Goal: Task Accomplishment & Management: Manage account settings

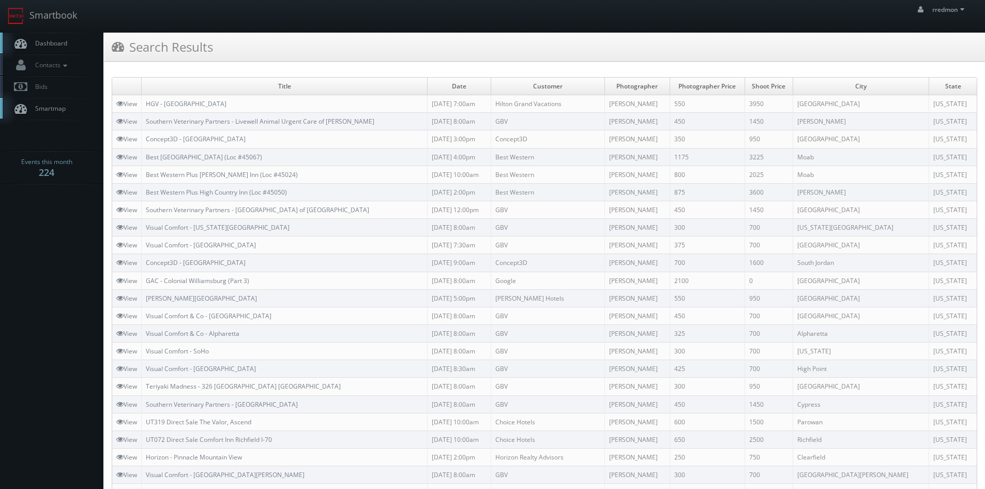
click at [64, 43] on span "Dashboard" at bounding box center [48, 43] width 37 height 9
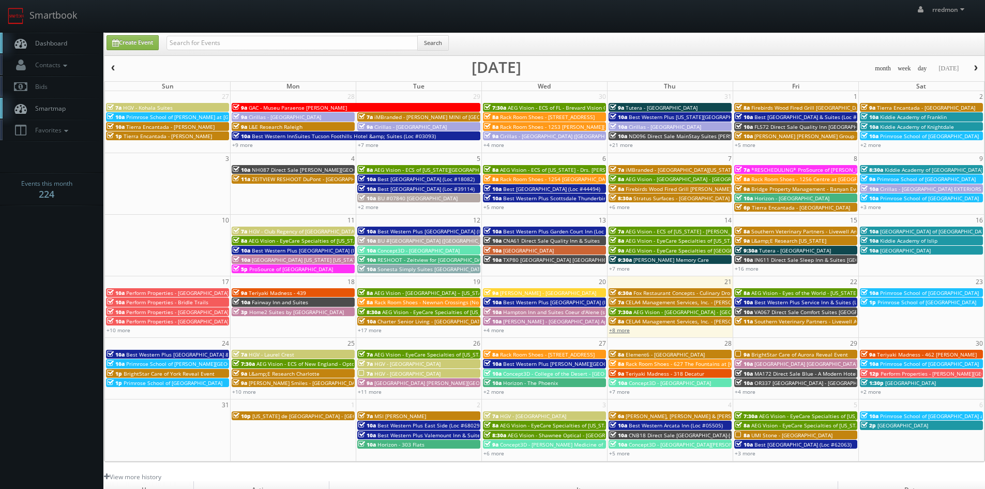
click at [627, 331] on link "+8 more" at bounding box center [619, 329] width 21 height 7
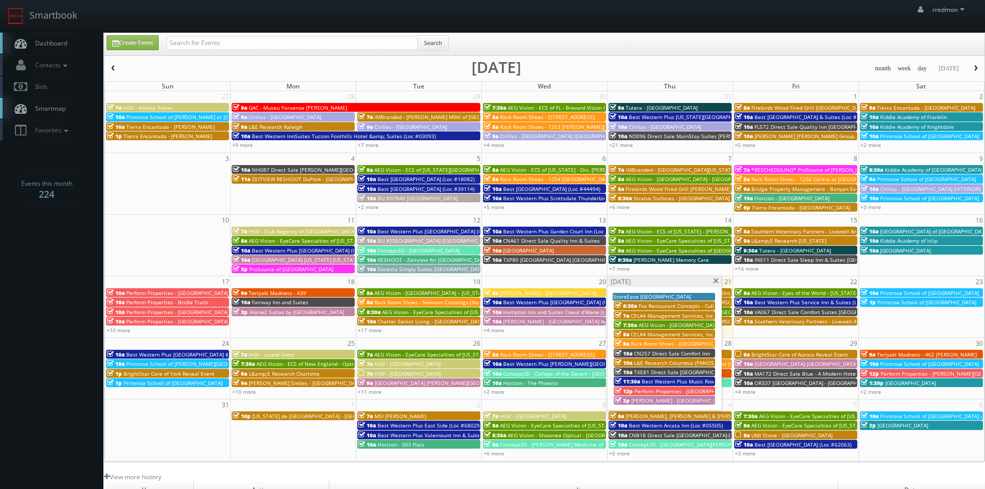
click at [717, 280] on span at bounding box center [715, 281] width 7 height 6
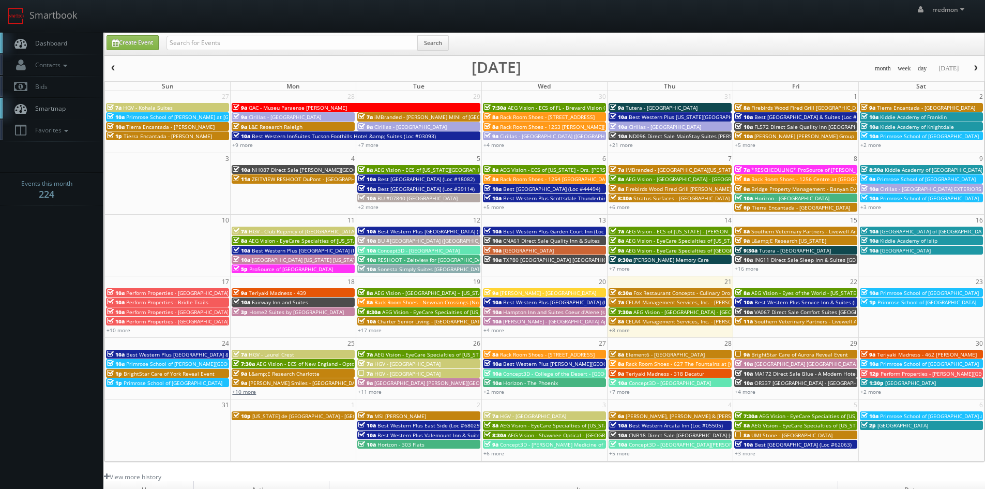
click at [247, 393] on link "+10 more" at bounding box center [244, 391] width 24 height 7
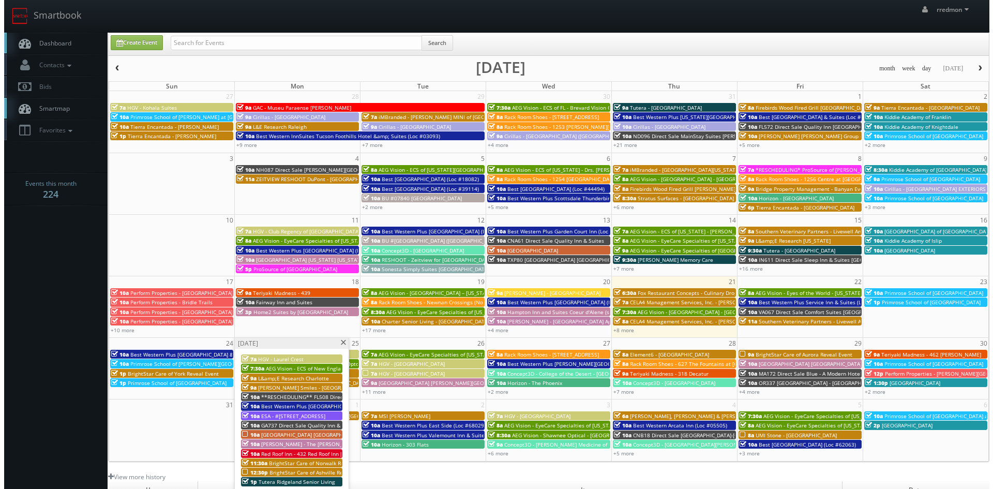
scroll to position [52, 0]
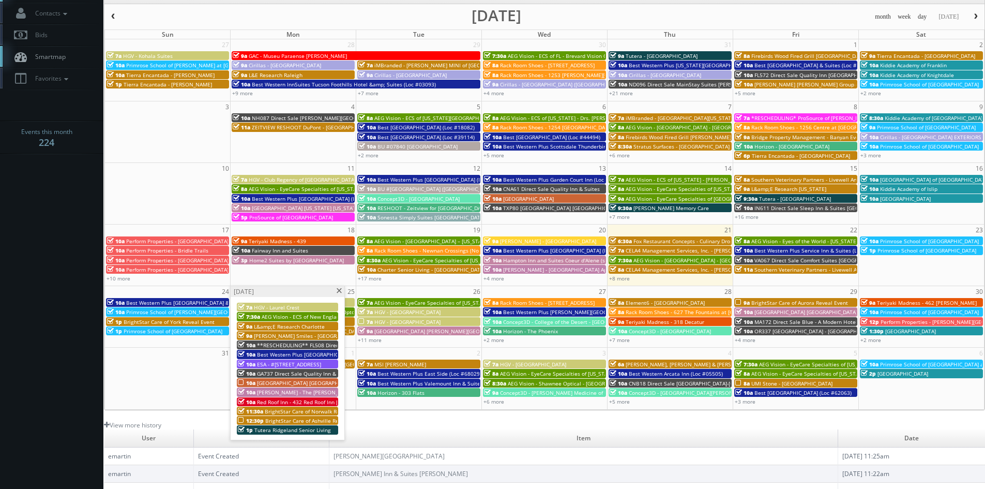
click at [315, 421] on span "BrightStar Care of Ashville Reveal Event" at bounding box center [314, 420] width 99 height 7
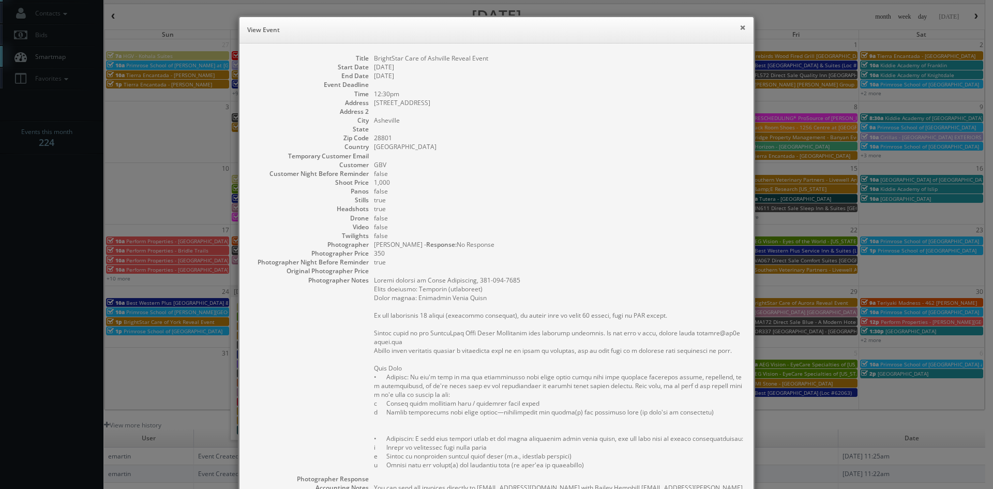
click at [740, 27] on button "×" at bounding box center [742, 27] width 6 height 7
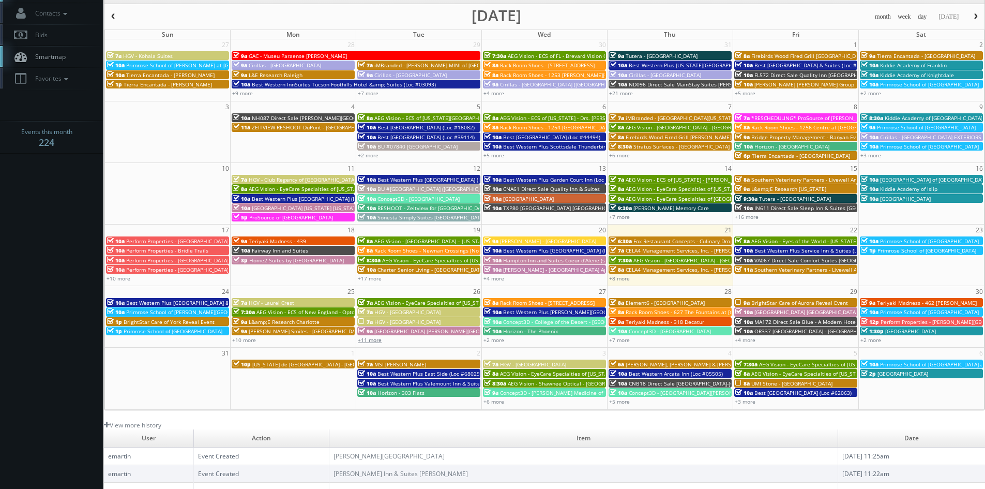
click at [372, 340] on link "+11 more" at bounding box center [370, 339] width 24 height 7
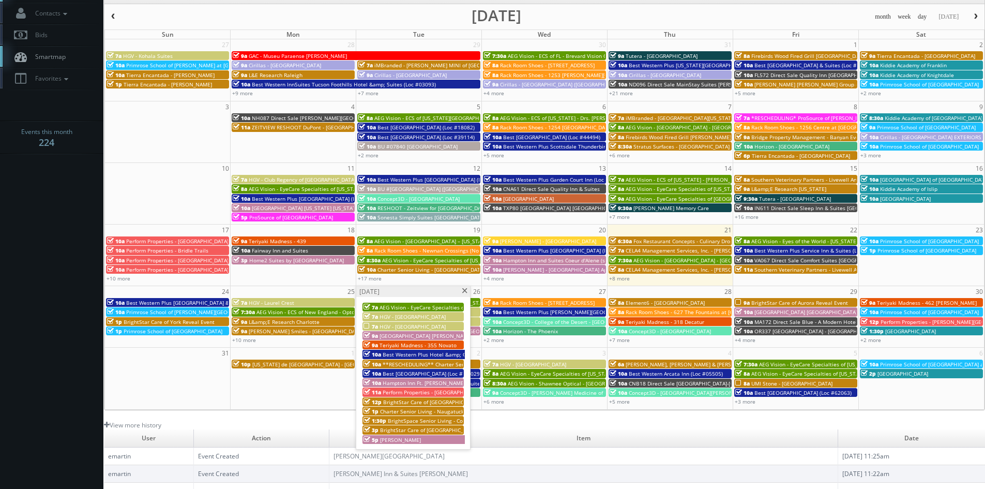
click at [434, 325] on div "7a HGV - Sunrise Lodge" at bounding box center [412, 326] width 99 height 8
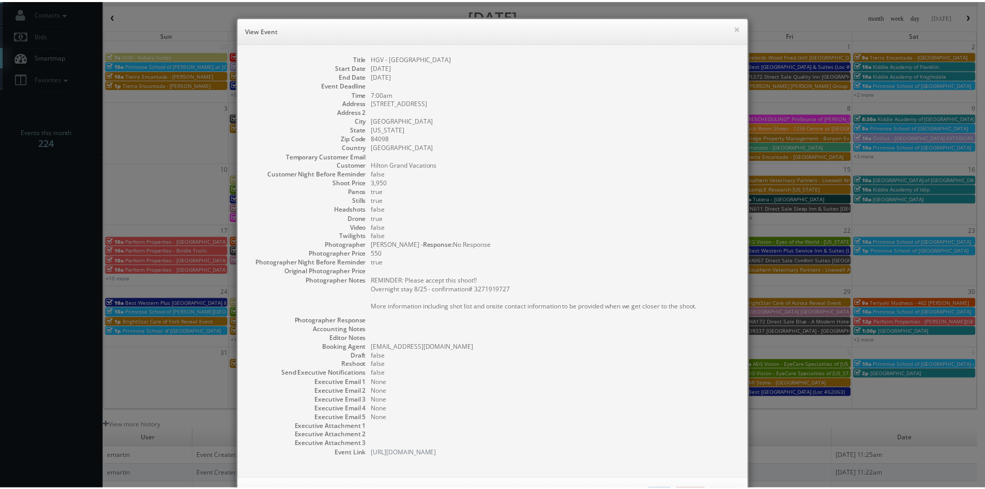
scroll to position [42, 0]
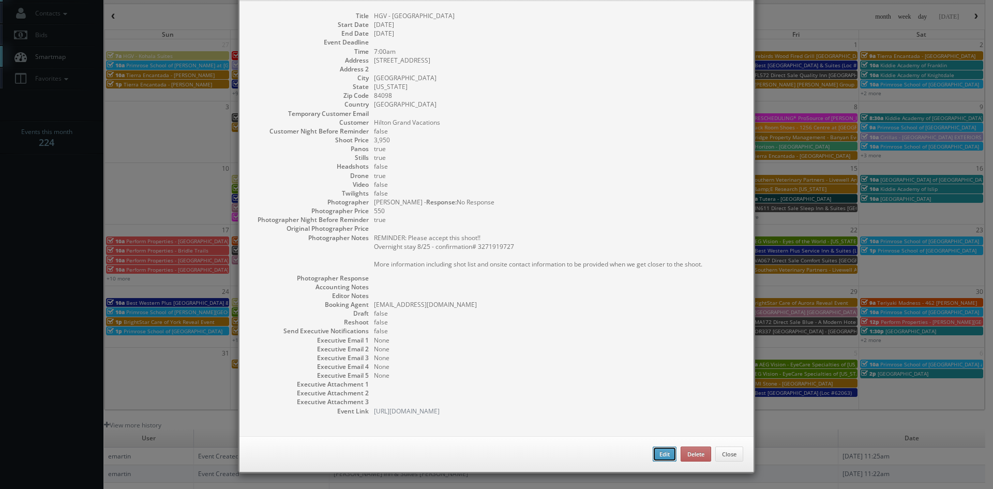
click at [660, 458] on button "Edit" at bounding box center [664, 454] width 24 height 16
type input "HGV - [GEOGRAPHIC_DATA]"
type input "2307 West High Mountain Road"
type input "[GEOGRAPHIC_DATA]"
type input "84098"
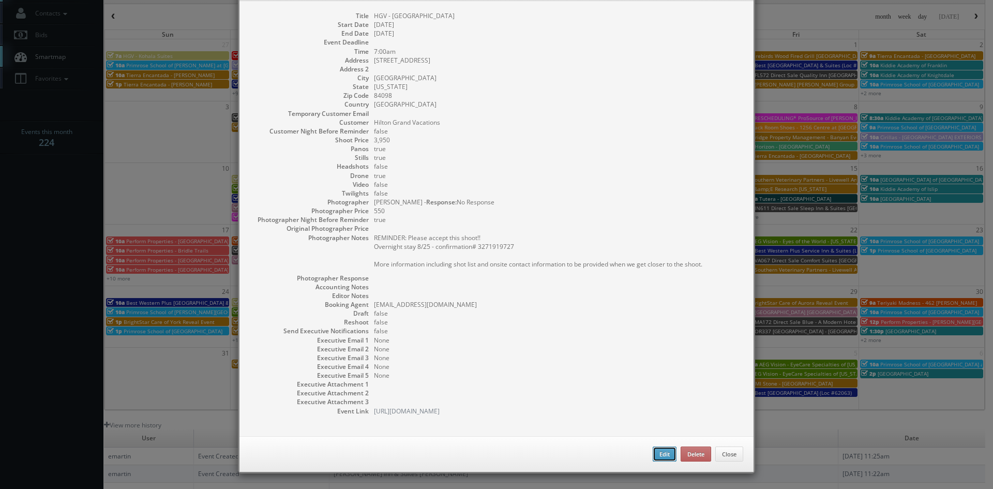
type input "3,950"
checkbox input "true"
type input "08/26/2025"
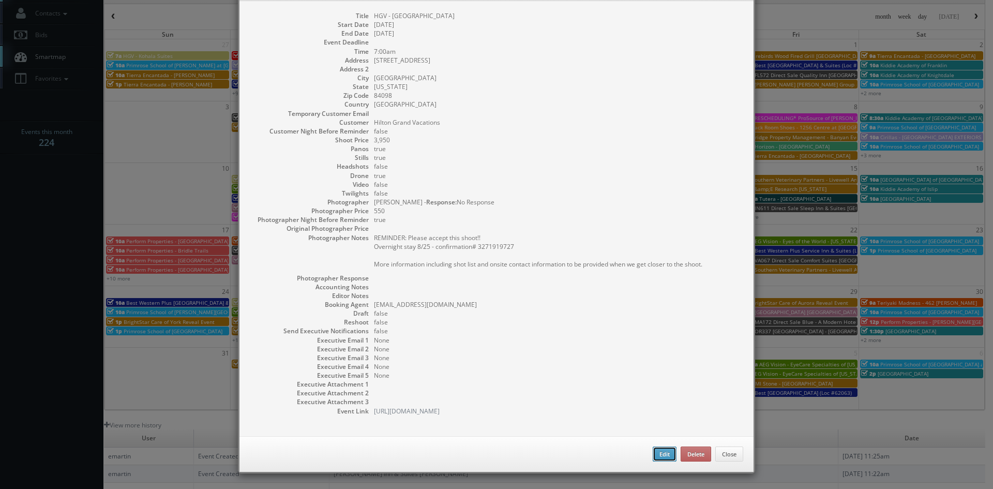
type input "08/26/2025"
type input "7:00am"
checkbox input "true"
type textarea "REMINDER: Please accept this shoot!! Overnight stay 8/25 - confirmation# 327191…"
select select "[US_STATE]"
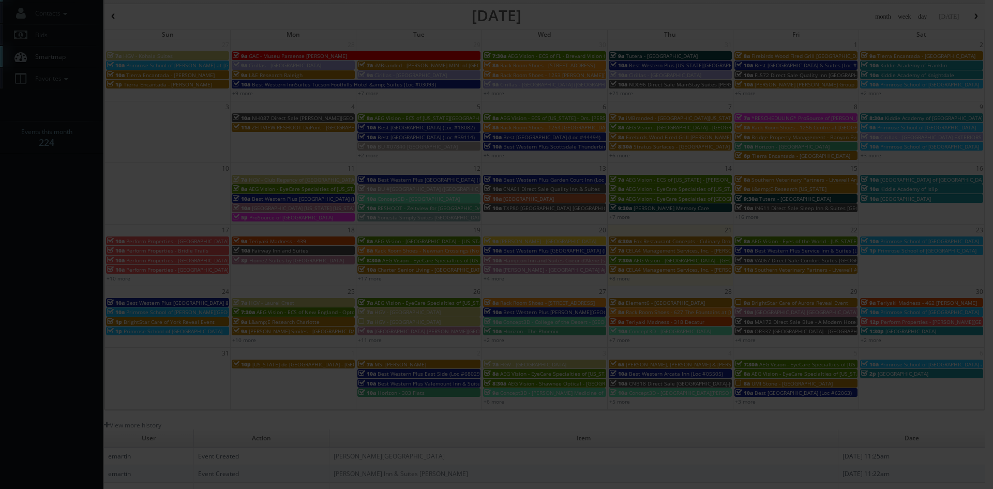
type input "3,950"
type input "550"
select select "fake87@mg.cs3calendar.com"
select select "archcheney@gmail.com"
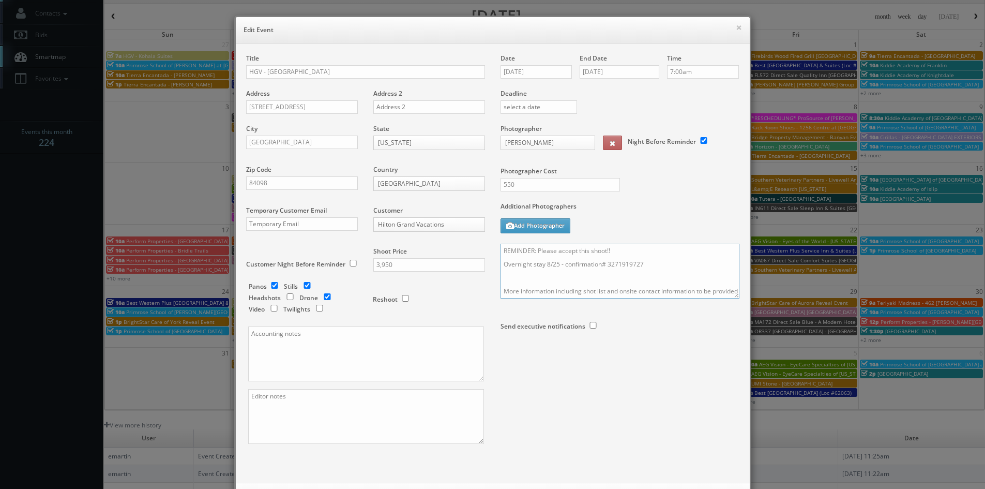
click at [615, 251] on textarea "REMINDER: Please accept this shoot!! Overnight stay 8/25 - confirmation# 327191…" at bounding box center [619, 271] width 239 height 55
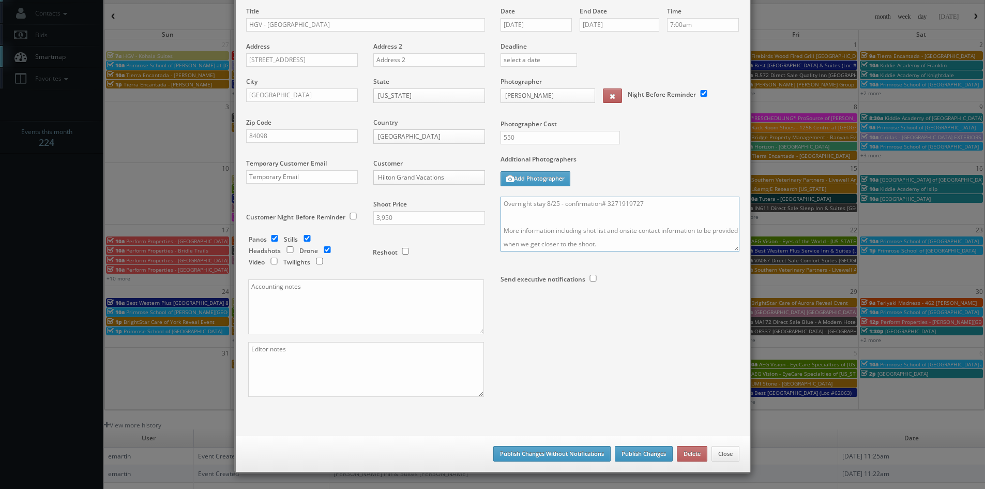
type textarea "REMINDER: Please accept this shoot!!! Overnight stay 8/25 - confirmation# 32719…"
click at [638, 451] on button "Publish Changes" at bounding box center [644, 454] width 58 height 16
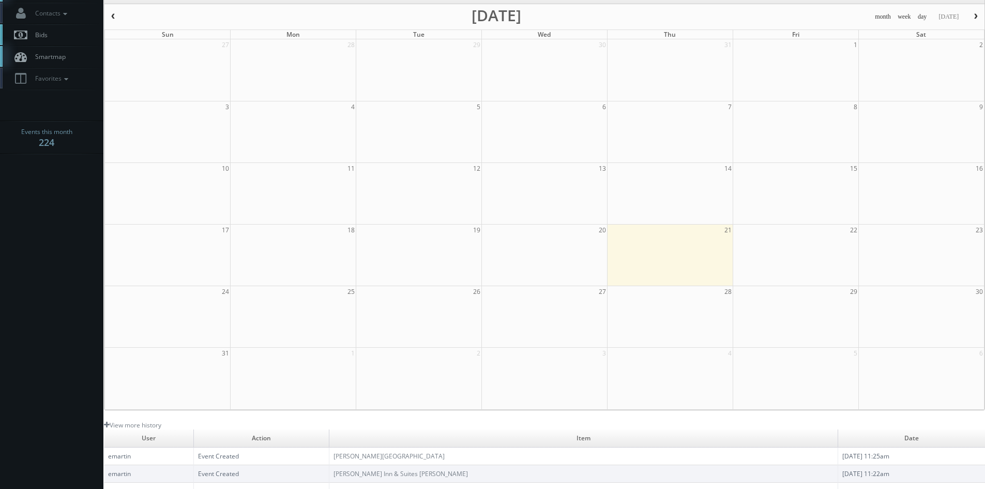
scroll to position [0, 0]
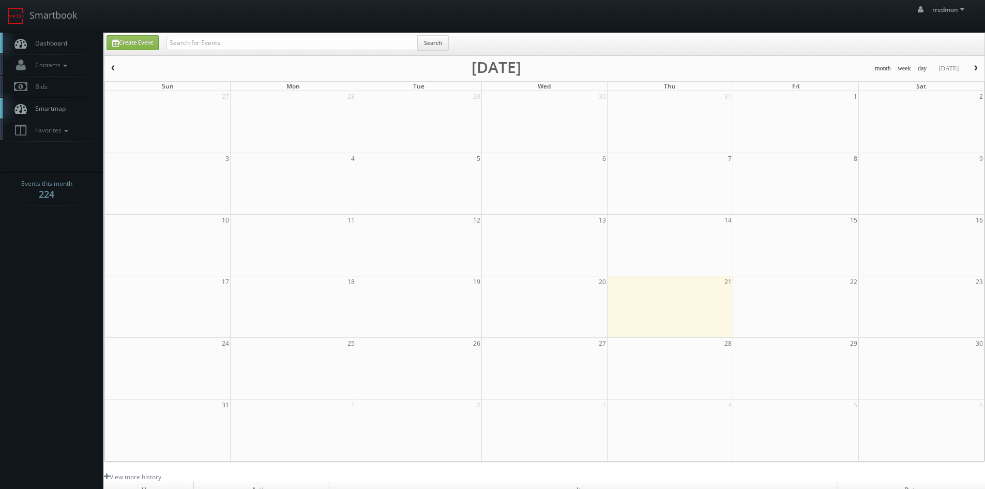
click at [55, 45] on span "Dashboard" at bounding box center [48, 43] width 37 height 9
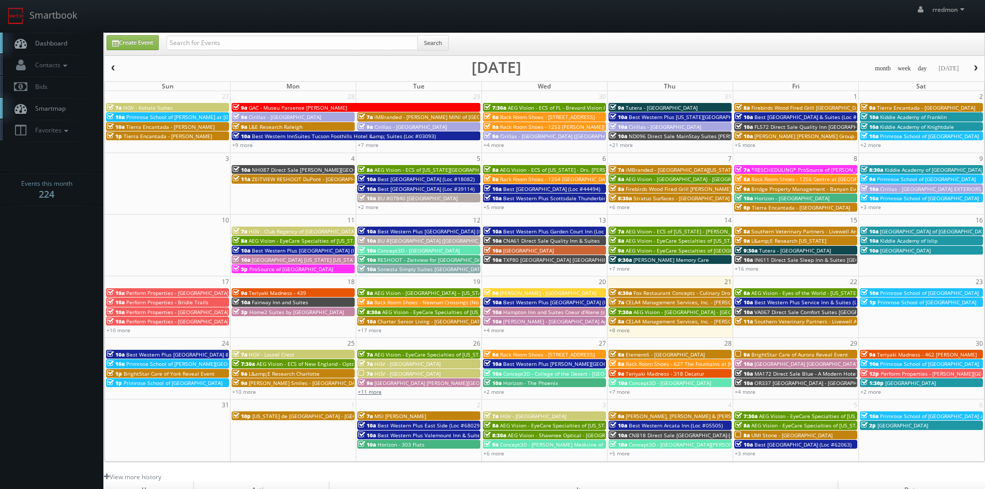
click at [379, 391] on link "+11 more" at bounding box center [370, 391] width 24 height 7
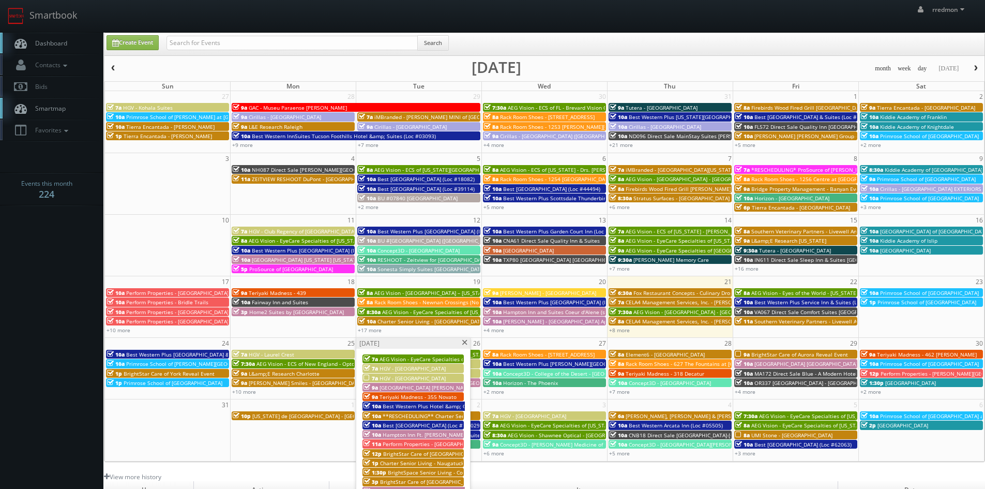
scroll to position [52, 0]
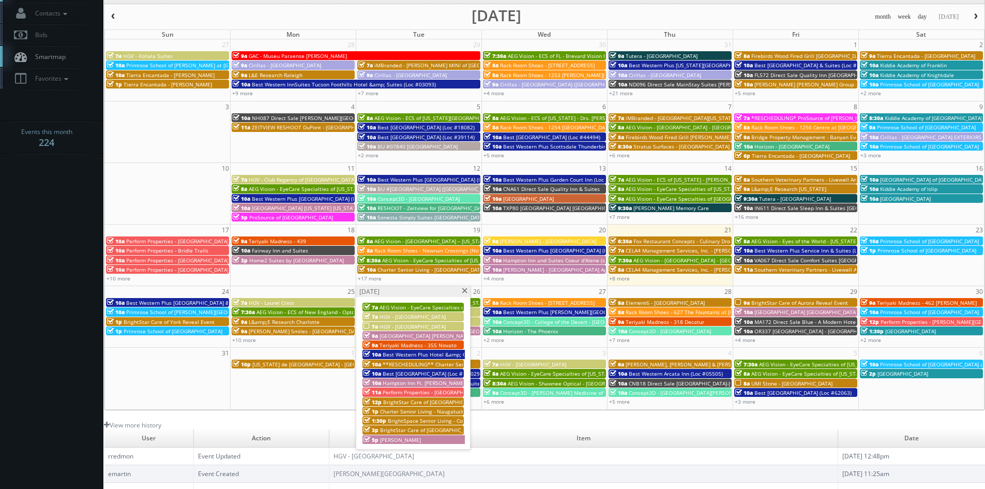
click at [466, 291] on span at bounding box center [464, 291] width 7 height 6
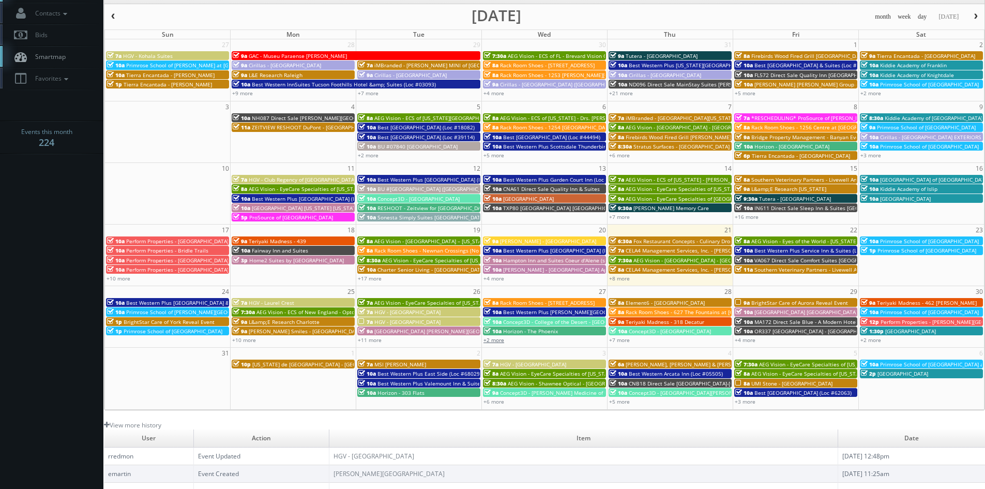
click at [497, 340] on link "+2 more" at bounding box center [493, 339] width 21 height 7
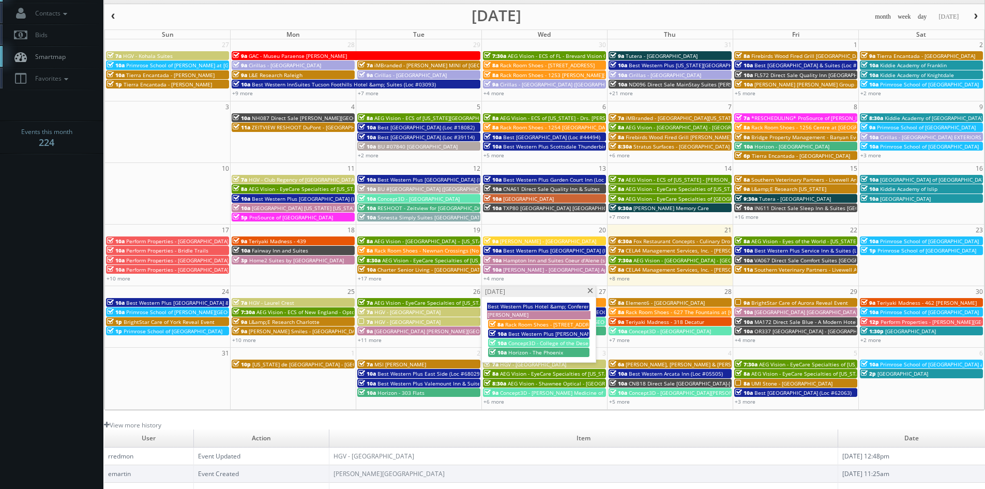
click at [590, 290] on span at bounding box center [590, 291] width 7 height 6
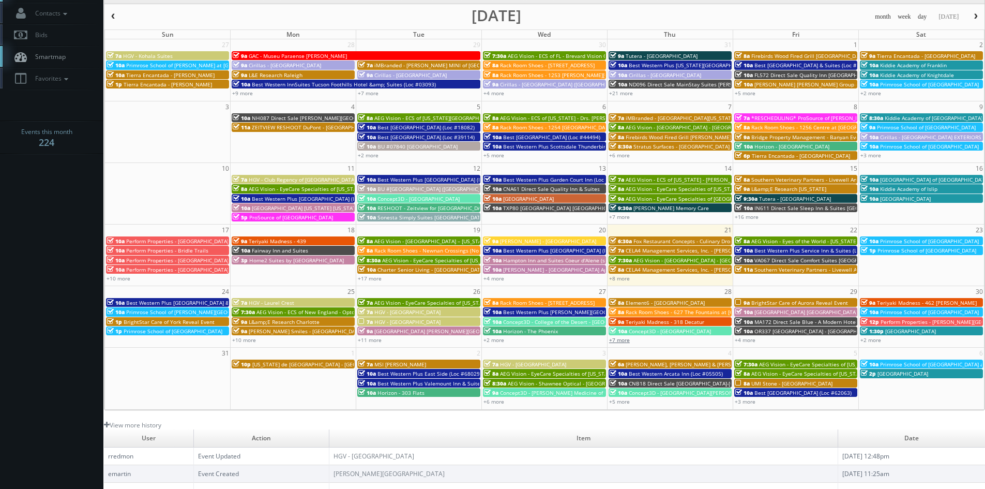
click at [621, 339] on link "+7 more" at bounding box center [619, 339] width 21 height 7
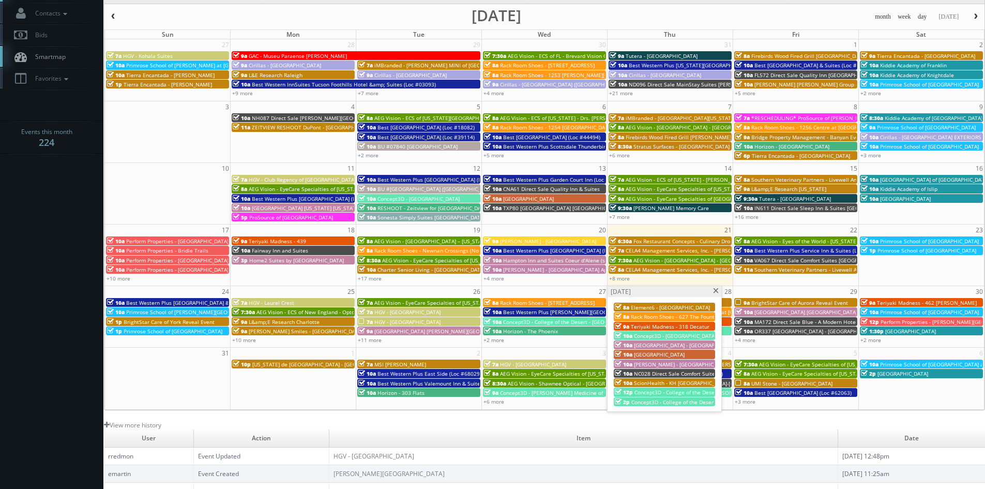
click at [716, 290] on span at bounding box center [715, 291] width 7 height 6
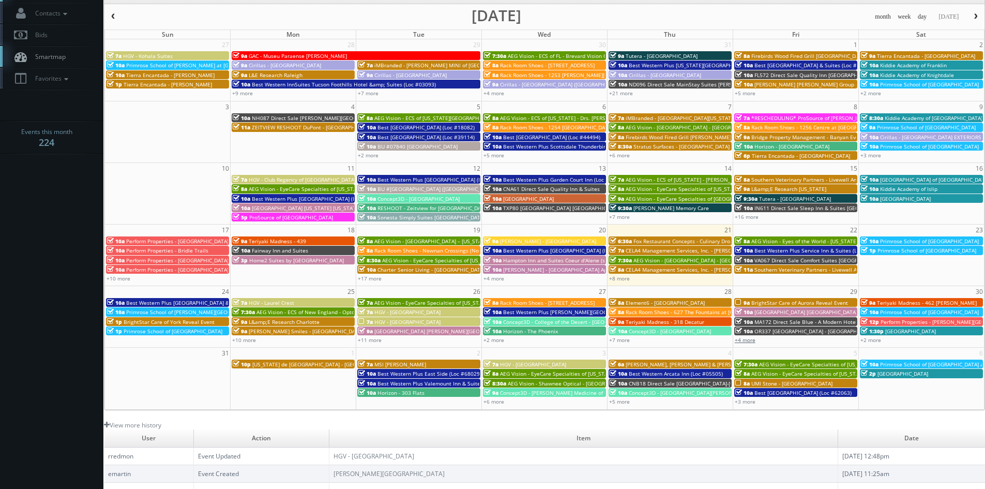
click at [749, 342] on link "+4 more" at bounding box center [745, 339] width 21 height 7
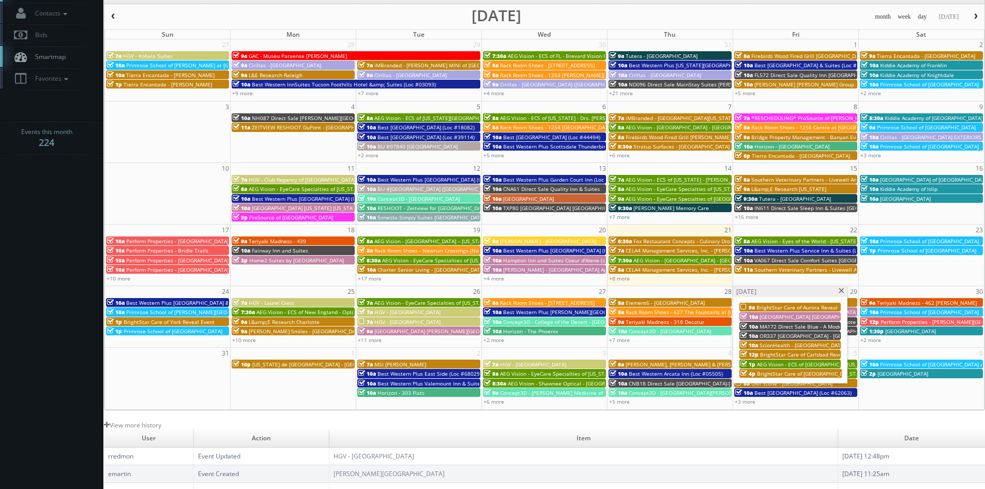
click at [839, 290] on span at bounding box center [841, 291] width 7 height 6
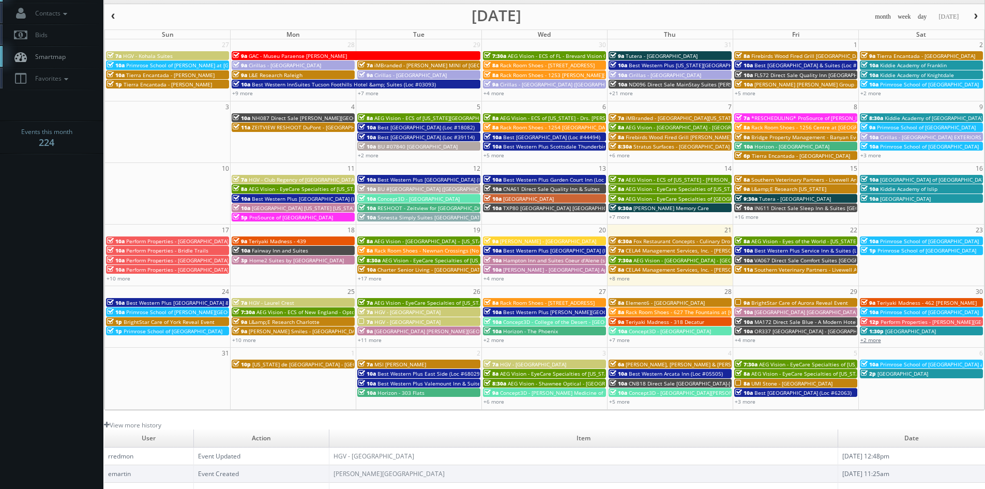
click at [875, 338] on link "+2 more" at bounding box center [870, 339] width 21 height 7
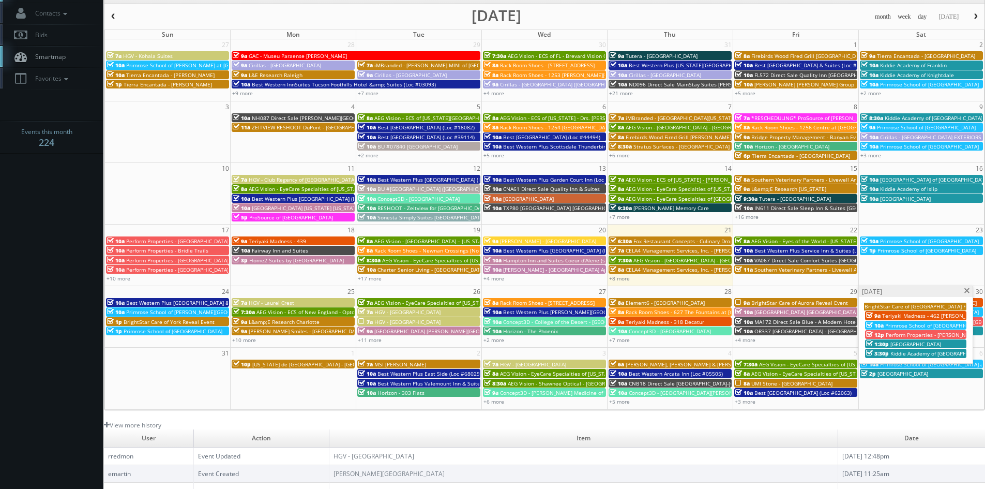
click at [966, 292] on span at bounding box center [967, 291] width 7 height 6
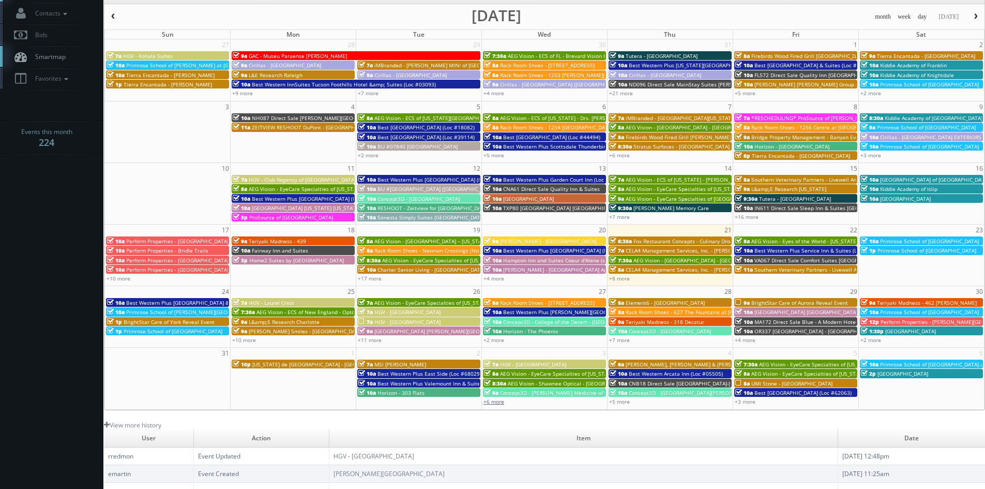
click at [497, 402] on link "+6 more" at bounding box center [493, 401] width 21 height 7
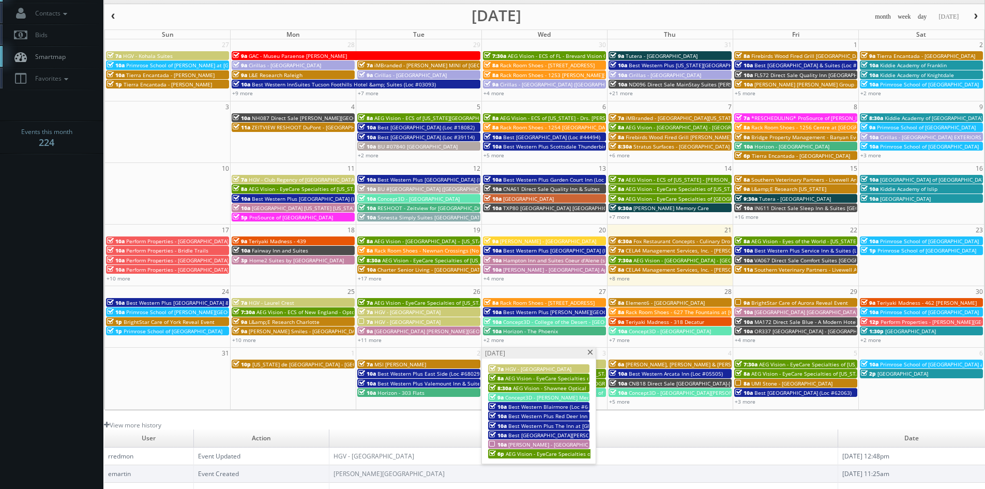
click at [550, 442] on span "Kushner - River House Apartments - Exteriors" at bounding box center [585, 443] width 154 height 7
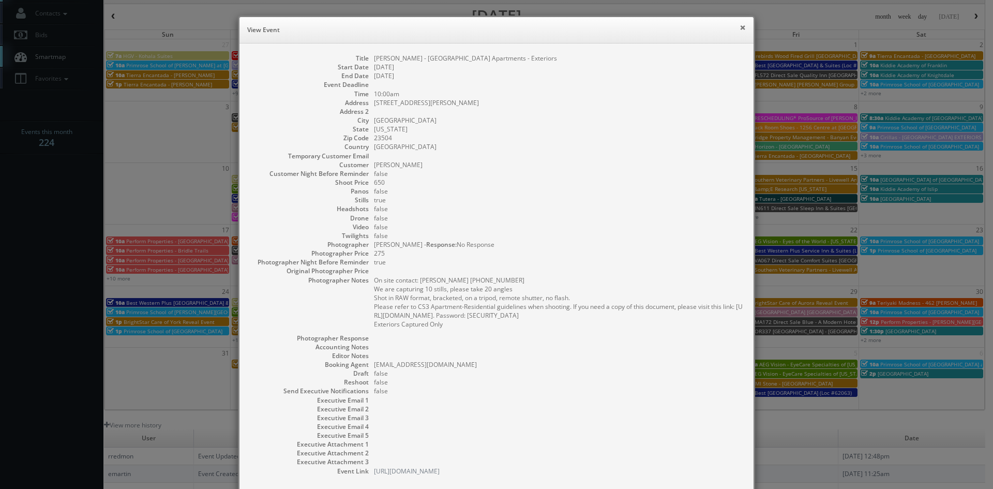
click at [739, 29] on button "×" at bounding box center [742, 27] width 6 height 7
